Goal: Task Accomplishment & Management: Manage account settings

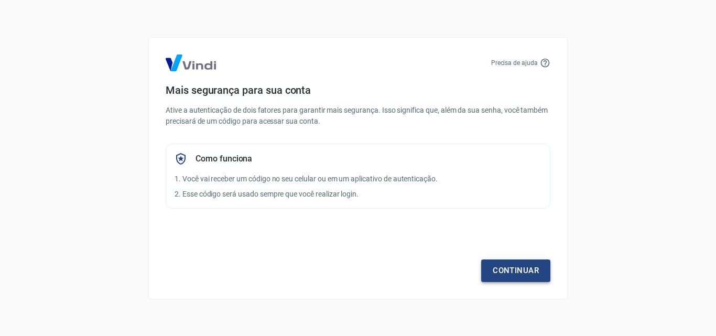
click at [514, 272] on link "Continuar" at bounding box center [515, 270] width 69 height 22
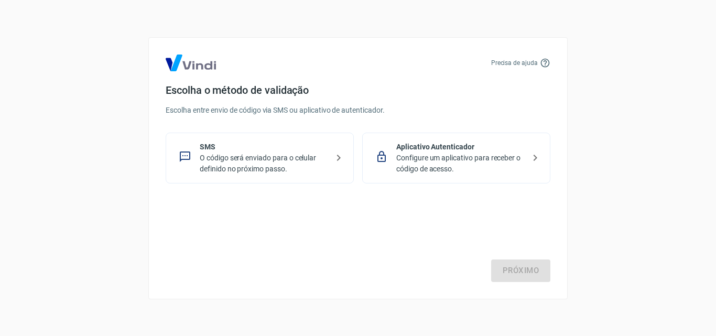
click at [279, 162] on p "O código será enviado para o celular definido no próximo passo." at bounding box center [264, 163] width 128 height 22
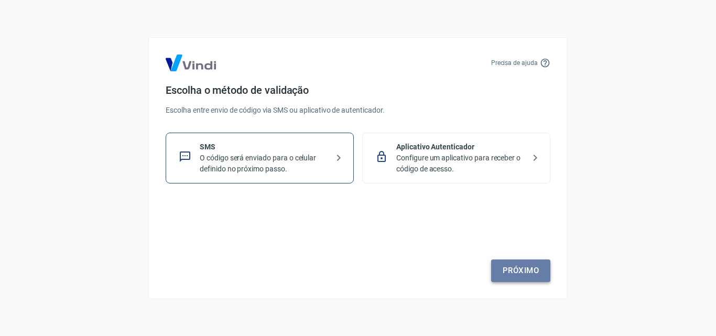
click at [530, 269] on link "Próximo" at bounding box center [520, 270] width 59 height 22
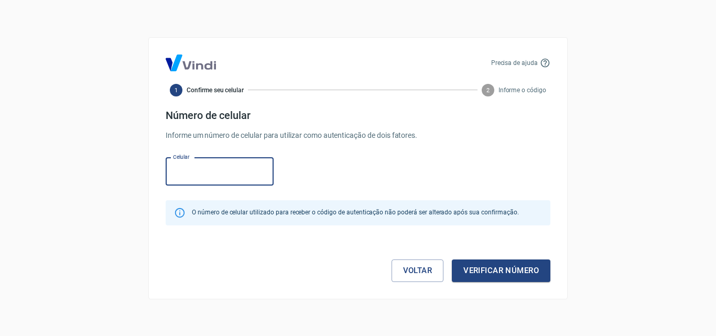
click at [207, 177] on input "Celular" at bounding box center [220, 172] width 108 height 28
click at [541, 147] on form "Número de celular Informe um número de celular para utilizar como autenticação …" at bounding box center [358, 195] width 385 height 173
click at [236, 167] on input "Celular" at bounding box center [220, 172] width 108 height 28
type input "[PHONE_NUMBER]"
click at [500, 267] on button "Verificar número" at bounding box center [501, 270] width 99 height 22
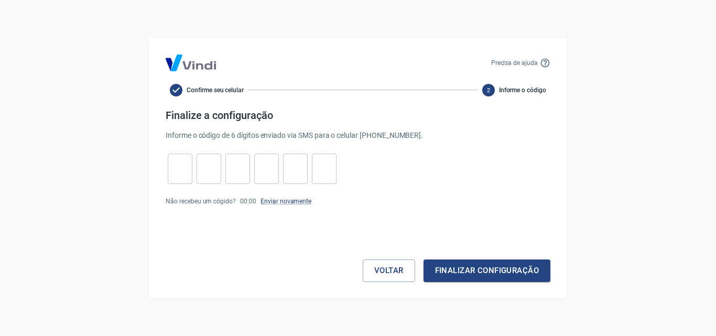
click at [176, 177] on input "tel" at bounding box center [180, 168] width 25 height 23
type input "1"
type input "5"
type input "1"
type input "0"
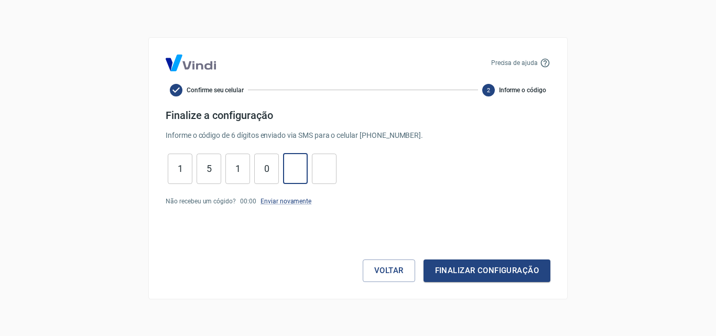
type input "0"
type input "7"
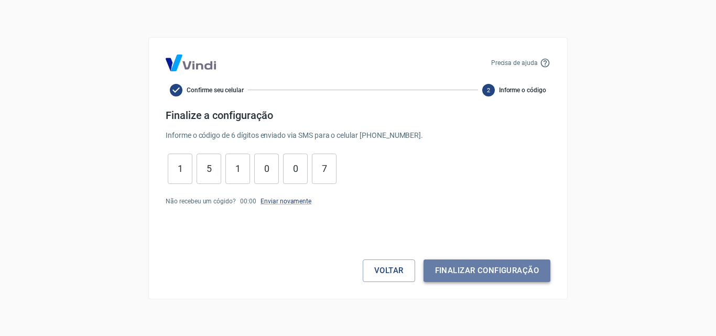
click at [497, 267] on button "Finalizar configuração" at bounding box center [486, 270] width 127 height 22
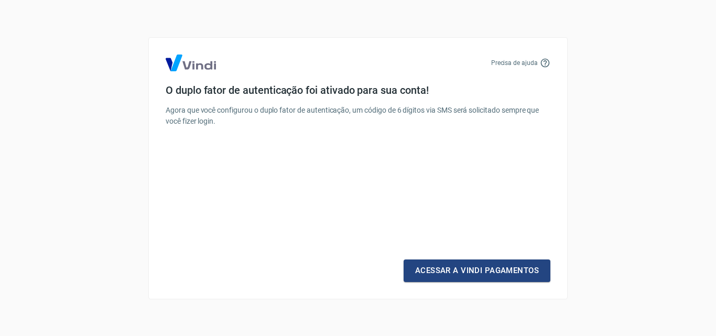
click at [464, 182] on div "Acessar a Vindi Pagamentos" at bounding box center [358, 219] width 385 height 126
click at [496, 271] on link "Acessar a Vindi Pagamentos" at bounding box center [476, 270] width 147 height 22
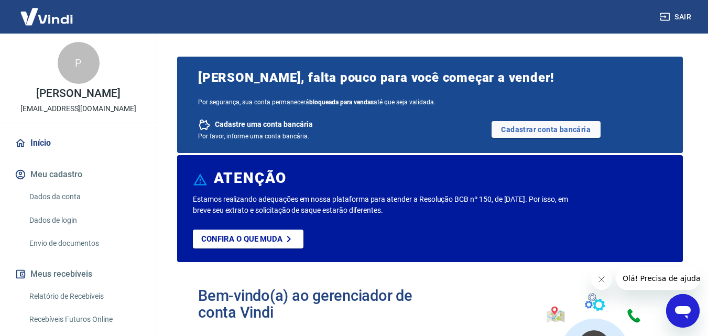
click at [282, 101] on span "Por segurança, sua conta permanecerá bloqueada para vendas até que seja validad…" at bounding box center [430, 102] width 464 height 7
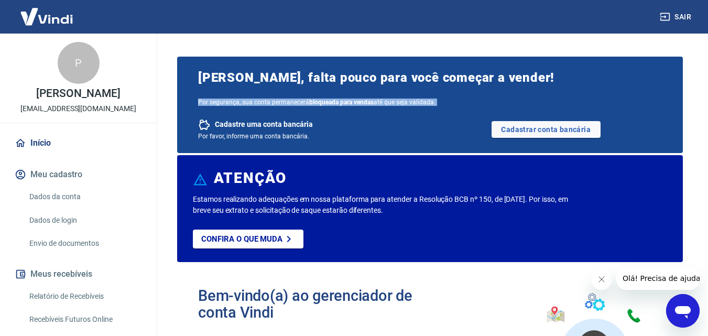
click at [282, 101] on span "Por segurança, sua conta permanecerá bloqueada para vendas até que seja validad…" at bounding box center [430, 102] width 464 height 7
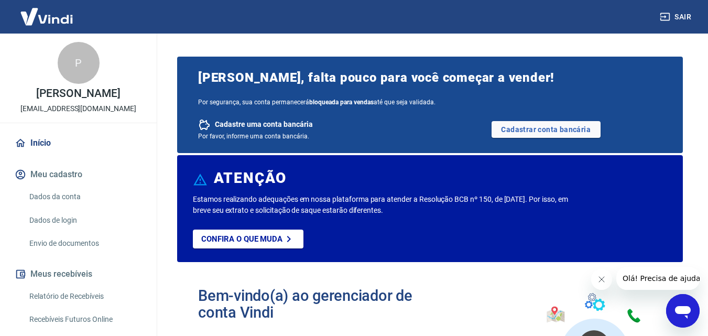
click at [258, 196] on p "Estamos realizando adequações em nossa plataforma para atender a Resolução BCB …" at bounding box center [382, 205] width 379 height 22
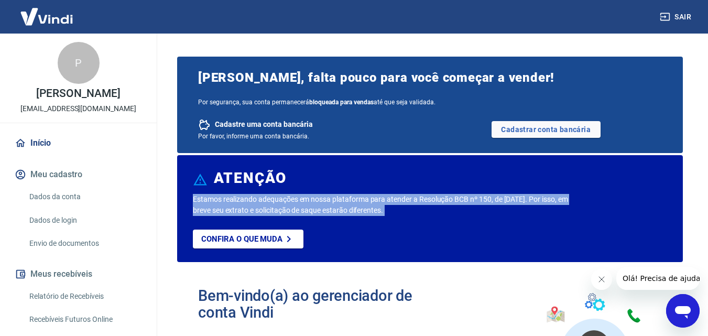
click at [258, 196] on p "Estamos realizando adequações em nossa plataforma para atender a Resolução BCB …" at bounding box center [382, 205] width 379 height 22
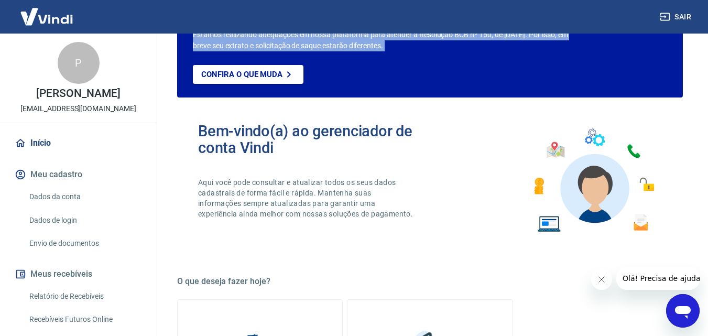
scroll to position [210, 0]
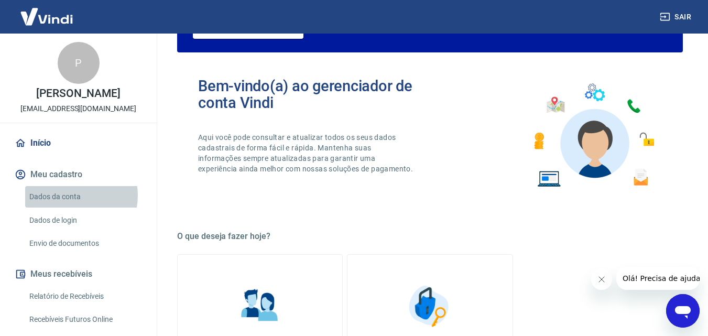
click at [70, 195] on link "Dados da conta" at bounding box center [84, 196] width 119 height 21
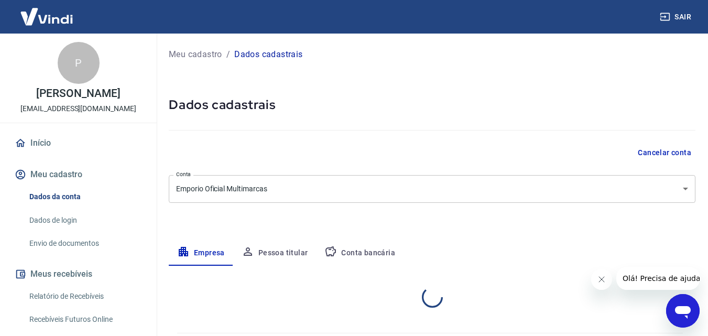
select select "GO"
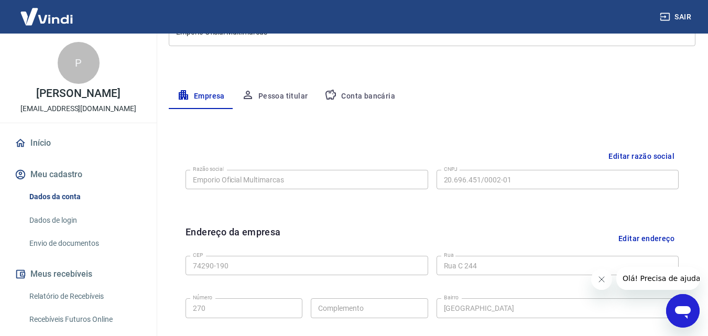
scroll to position [157, 0]
click at [289, 100] on button "Pessoa titular" at bounding box center [274, 95] width 83 height 25
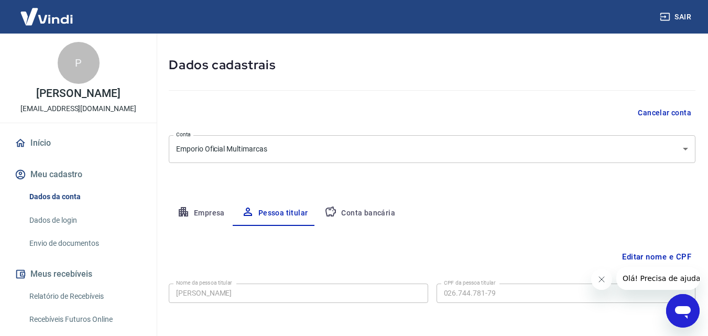
scroll to position [83, 0]
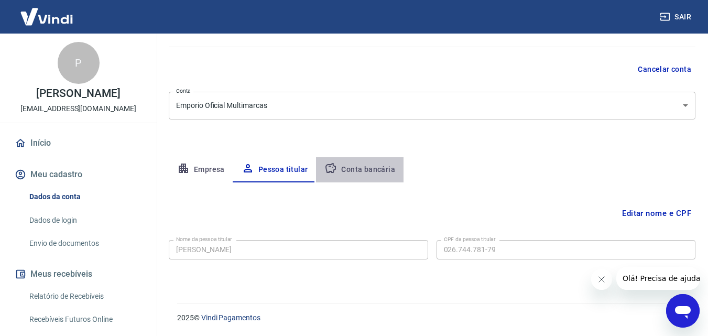
click at [377, 179] on button "Conta bancária" at bounding box center [359, 169] width 87 height 25
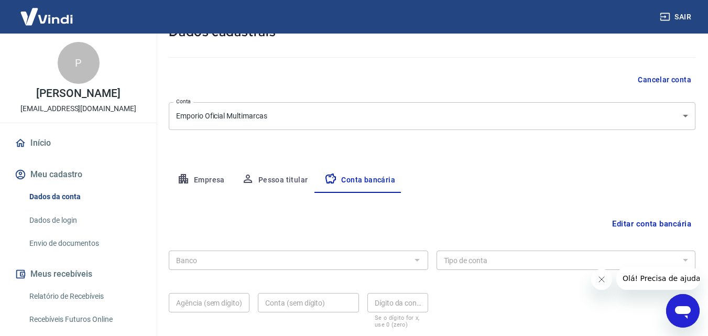
scroll to position [0, 0]
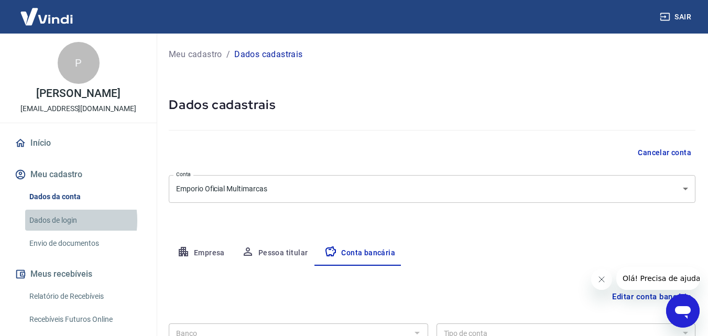
click at [52, 220] on link "Dados de login" at bounding box center [84, 220] width 119 height 21
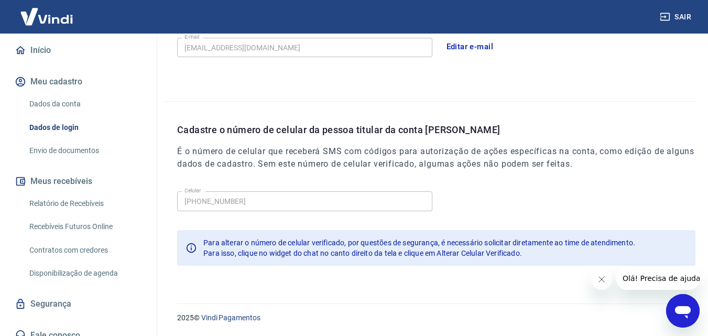
scroll to position [104, 0]
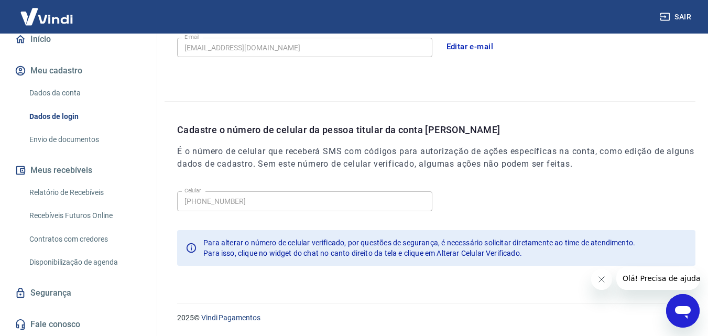
click at [72, 194] on link "Relatório de Recebíveis" at bounding box center [84, 192] width 119 height 21
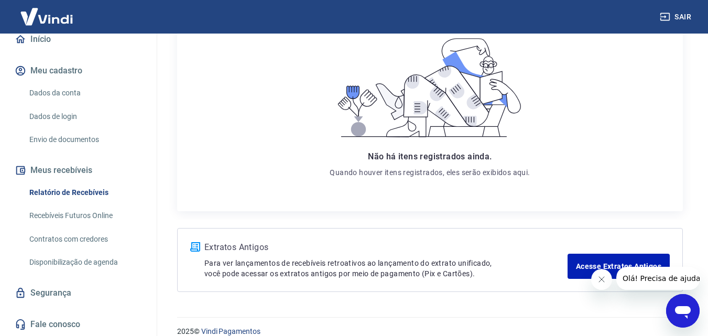
scroll to position [184, 0]
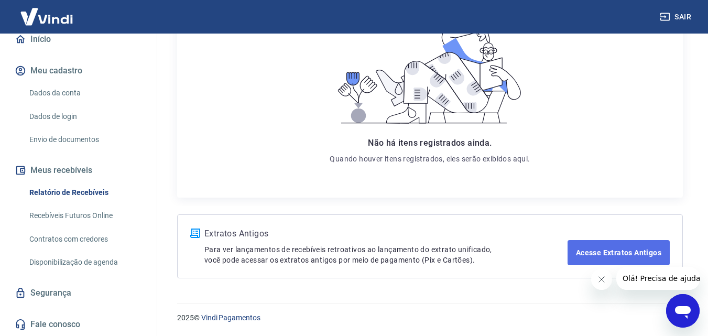
click at [595, 251] on link "Acesse Extratos Antigos" at bounding box center [618, 252] width 102 height 25
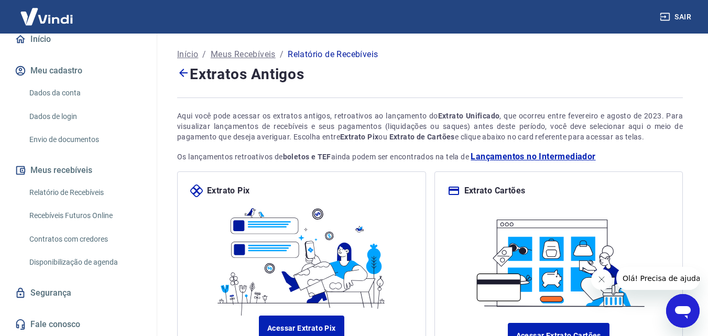
scroll to position [99, 0]
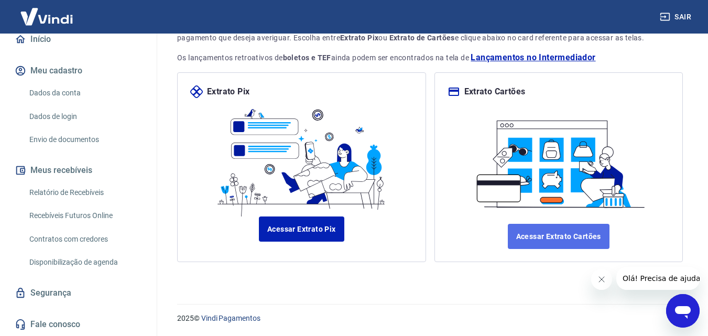
click at [575, 242] on link "Acessar Extrato Cartões" at bounding box center [559, 236] width 102 height 25
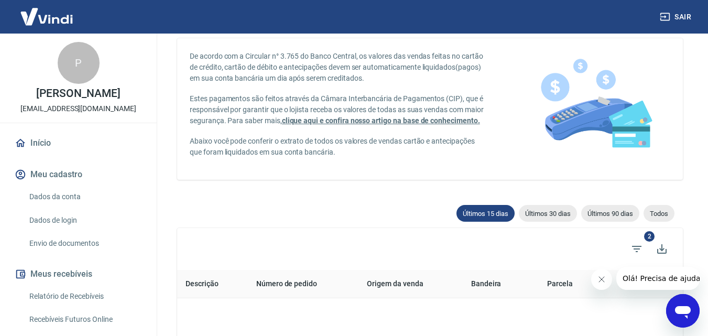
scroll to position [105, 0]
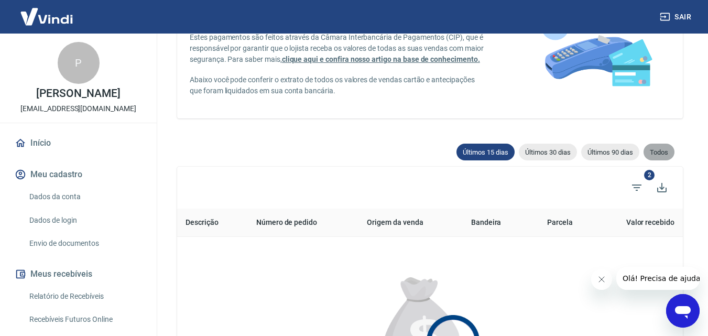
click at [650, 151] on span "Todos" at bounding box center [658, 152] width 31 height 8
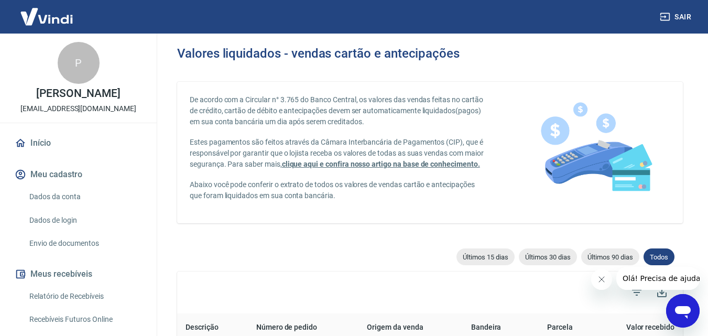
click at [681, 17] on button "Sair" at bounding box center [677, 16] width 38 height 19
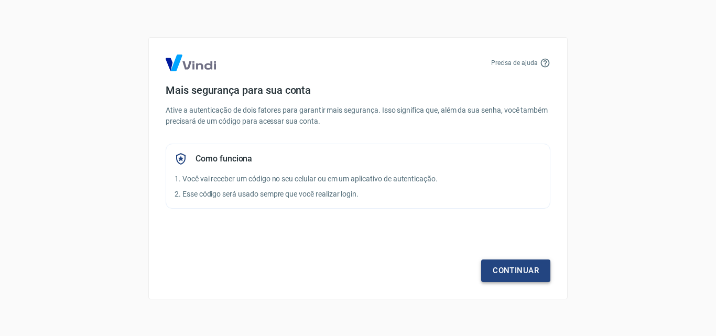
click at [502, 271] on link "Continuar" at bounding box center [515, 270] width 69 height 22
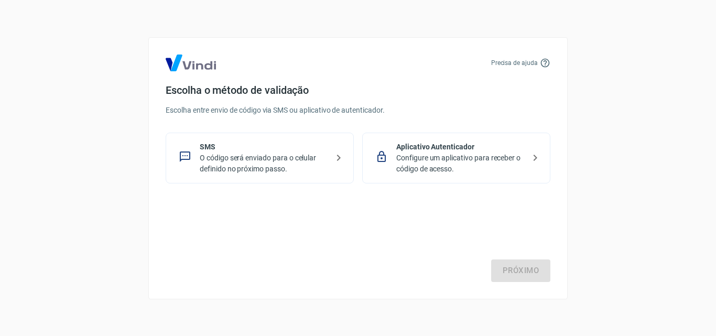
click at [302, 166] on p "O código será enviado para o celular definido no próximo passo." at bounding box center [264, 163] width 128 height 22
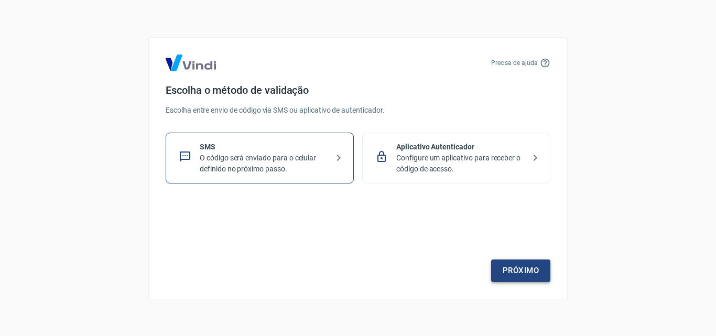
click at [527, 270] on link "Próximo" at bounding box center [520, 270] width 59 height 22
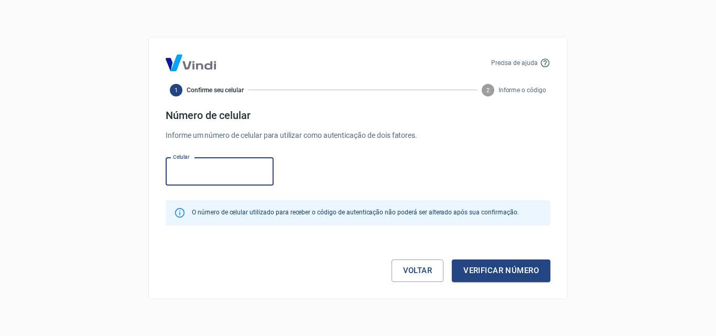
click at [201, 179] on input "Celular" at bounding box center [220, 172] width 108 height 28
type input "[PHONE_NUMBER]"
click at [499, 272] on button "Verificar número" at bounding box center [501, 270] width 99 height 22
